Goal: Task Accomplishment & Management: Manage account settings

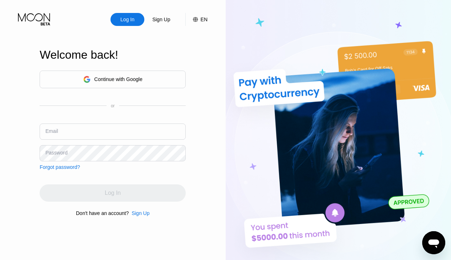
click at [126, 23] on div "Log In" at bounding box center [127, 19] width 34 height 13
click at [132, 18] on div "Log In" at bounding box center [127, 19] width 15 height 7
click at [130, 20] on div "Log In" at bounding box center [127, 19] width 15 height 7
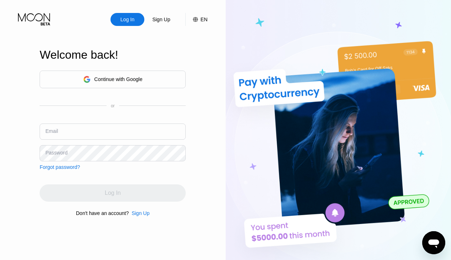
click at [79, 137] on input "text" at bounding box center [113, 131] width 146 height 16
click at [128, 15] on div "Log In" at bounding box center [127, 19] width 34 height 13
click at [35, 19] on icon at bounding box center [34, 19] width 33 height 13
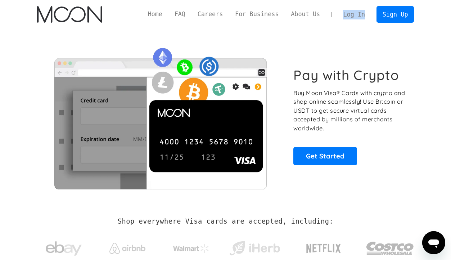
click at [354, 16] on link "Log In" at bounding box center [354, 14] width 34 height 16
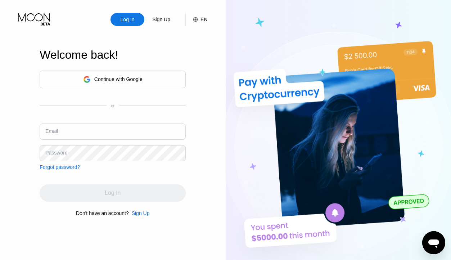
click at [123, 22] on div "Log In" at bounding box center [127, 19] width 15 height 7
click at [85, 139] on input "text" at bounding box center [113, 131] width 146 height 16
type input "peterrabit305@gmail.com"
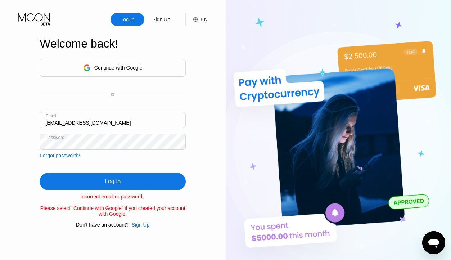
click at [87, 64] on icon at bounding box center [86, 67] width 7 height 7
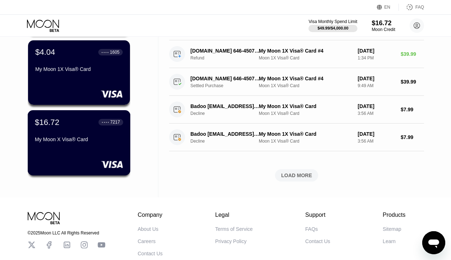
scroll to position [259, 0]
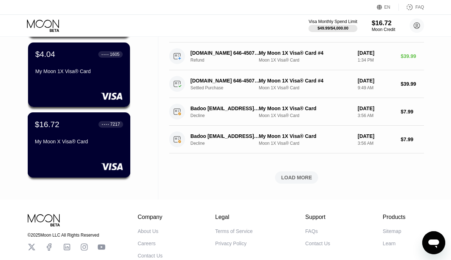
click at [90, 149] on div "$16.72 ● ● ● ● 7217 My Moon X Visa® Card" at bounding box center [79, 144] width 103 height 65
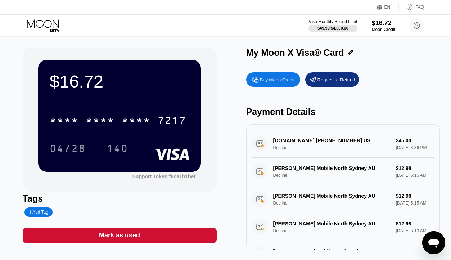
click at [45, 25] on icon at bounding box center [43, 25] width 33 height 13
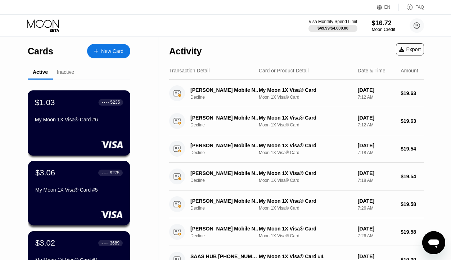
click at [65, 130] on div "$1.03 ● ● ● ● 5235 My Moon 1X Visa® Card #6" at bounding box center [79, 122] width 103 height 65
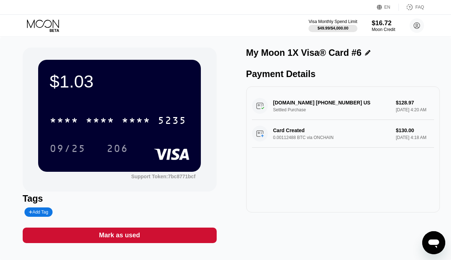
click at [46, 26] on icon at bounding box center [43, 25] width 33 height 13
